Goal: Information Seeking & Learning: Understand process/instructions

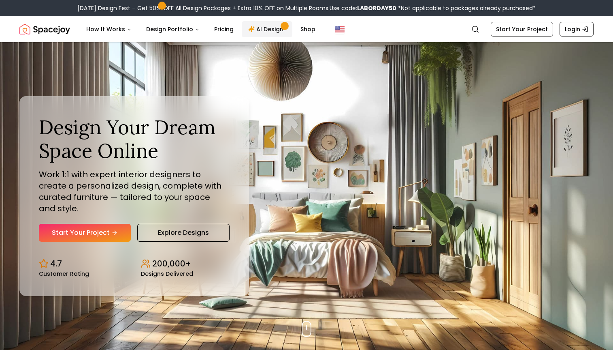
click at [267, 31] on link "AI Design" at bounding box center [267, 29] width 51 height 16
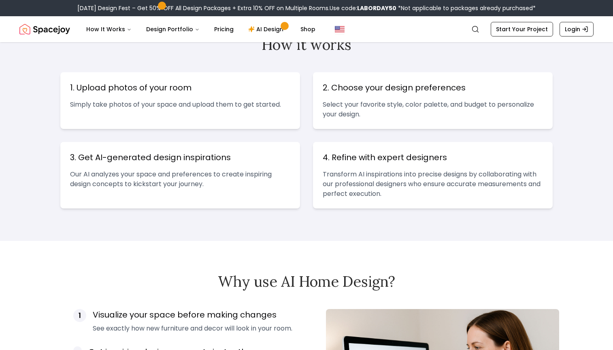
scroll to position [235, 0]
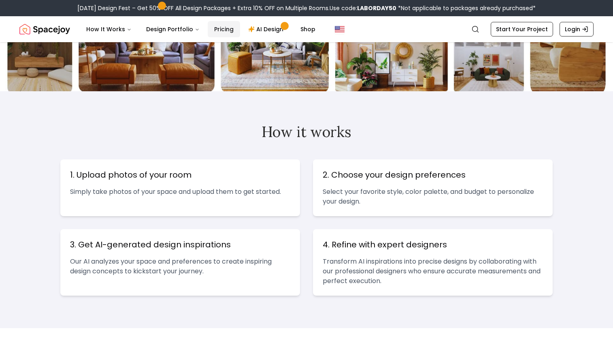
click at [227, 28] on link "Pricing" at bounding box center [224, 29] width 32 height 16
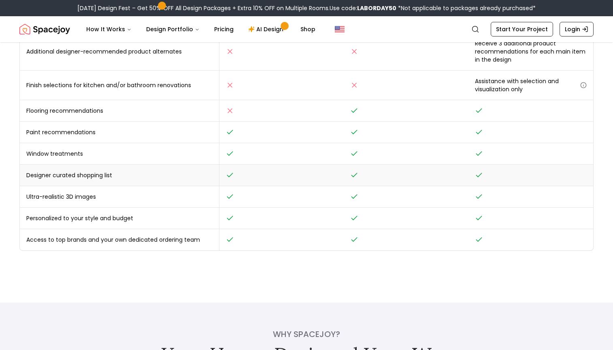
scroll to position [332, 0]
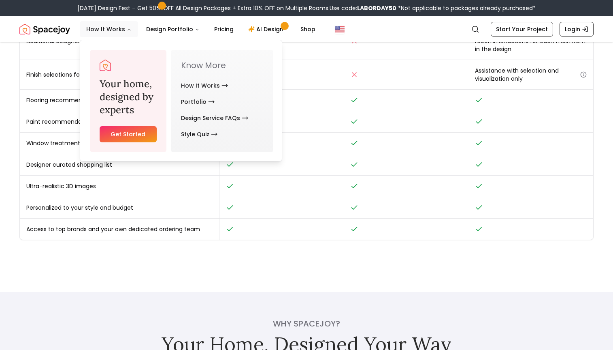
click at [105, 33] on button "How It Works" at bounding box center [109, 29] width 58 height 16
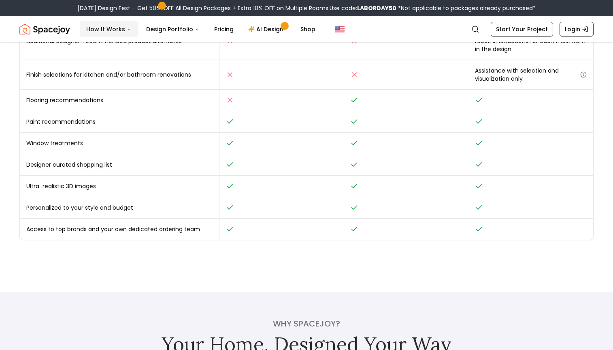
click at [107, 30] on button "How It Works" at bounding box center [109, 29] width 58 height 16
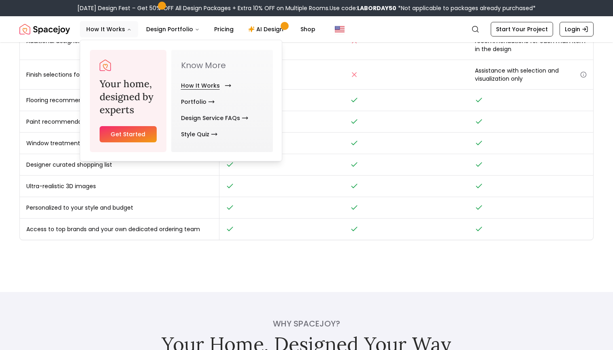
click at [192, 90] on link "How It Works" at bounding box center [204, 85] width 47 height 16
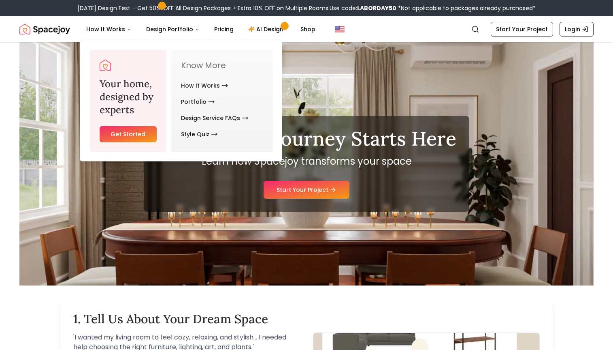
click at [373, 211] on div "Your Design Journey Starts Here Learn how Spacejoy transforms your space Start …" at bounding box center [307, 164] width 326 height 96
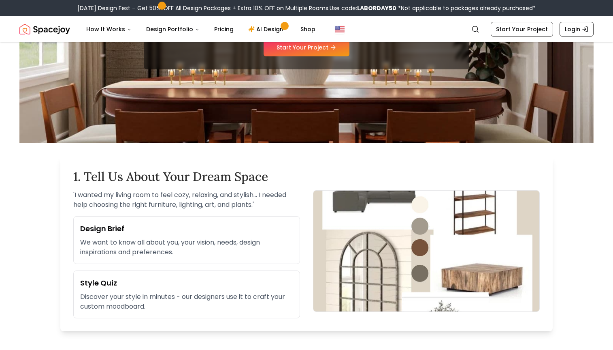
scroll to position [129, 0]
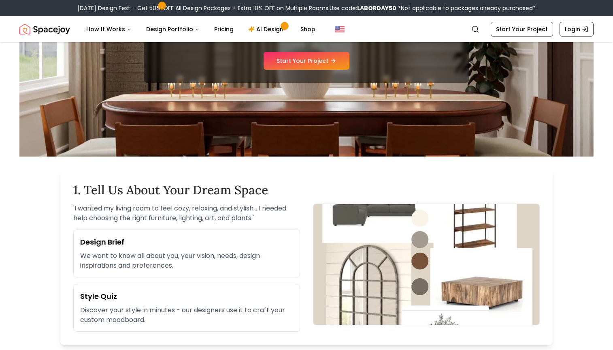
click at [235, 241] on h3 "Design Brief" at bounding box center [186, 241] width 213 height 11
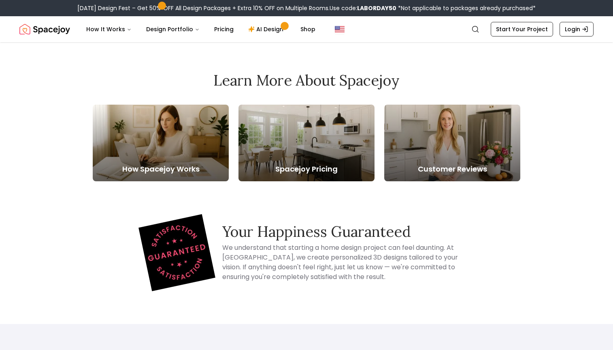
scroll to position [1462, 0]
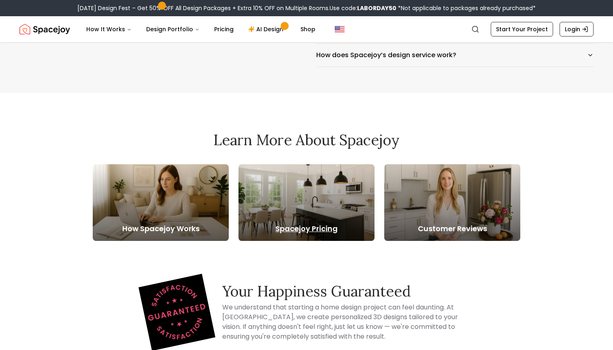
click at [300, 182] on div at bounding box center [307, 202] width 136 height 77
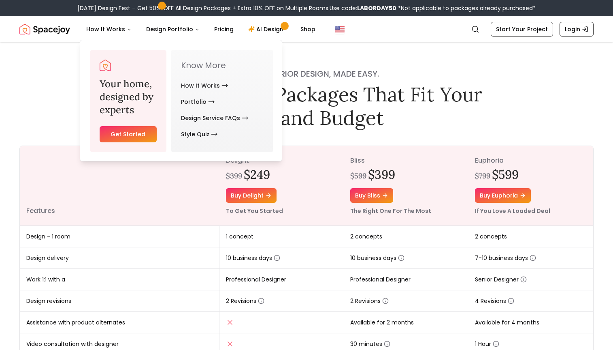
click at [55, 28] on img "Spacejoy" at bounding box center [44, 29] width 51 height 16
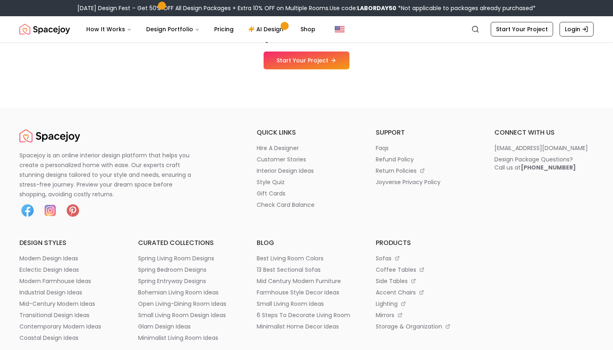
scroll to position [4296, 0]
